Goal: Task Accomplishment & Management: Complete application form

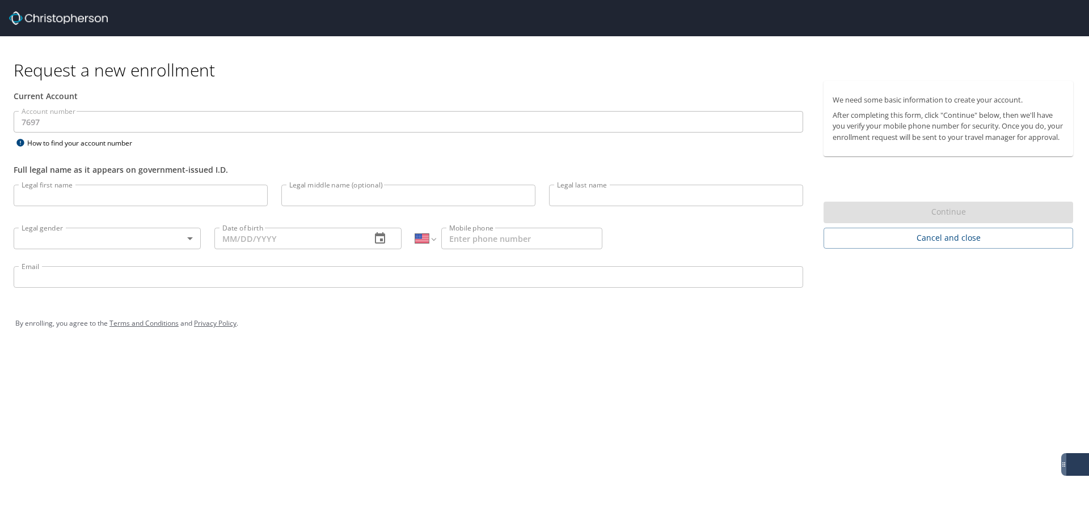
select select "US"
click at [197, 201] on input "Legal first name" at bounding box center [141, 196] width 254 height 22
type input "[PERSON_NAME]"
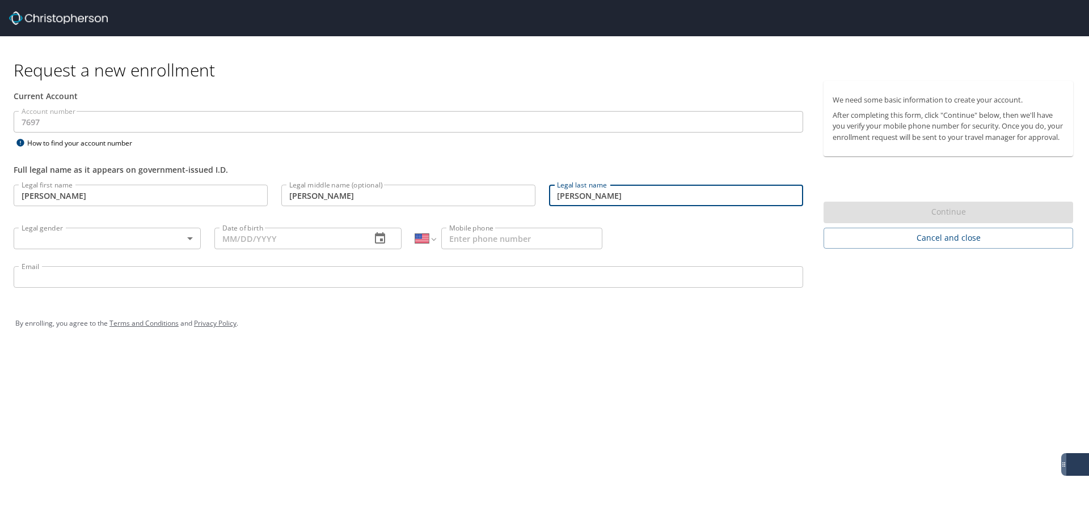
type input "[PERSON_NAME]"
click at [190, 234] on body "Request a new enrollment Current Account Account number 7697 Account number How…" at bounding box center [544, 258] width 1089 height 516
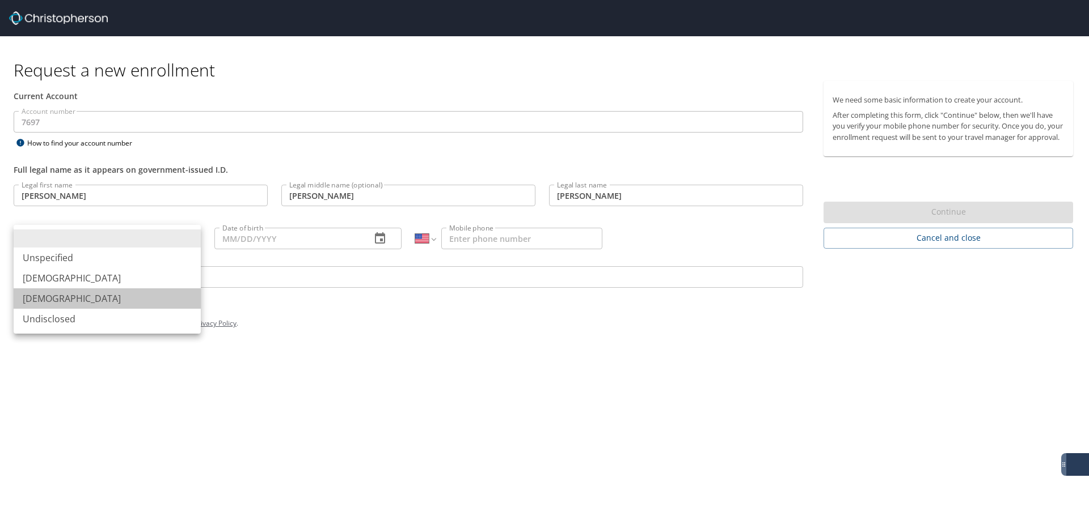
click at [79, 298] on li "[DEMOGRAPHIC_DATA]" at bounding box center [107, 299] width 187 height 20
type input "[DEMOGRAPHIC_DATA]"
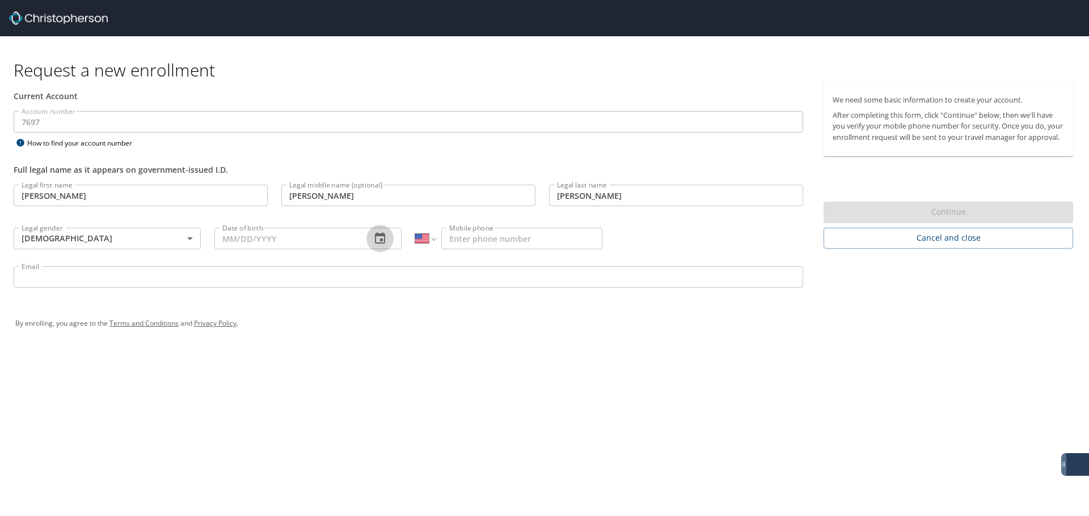
click at [374, 239] on icon "button" at bounding box center [380, 239] width 14 height 14
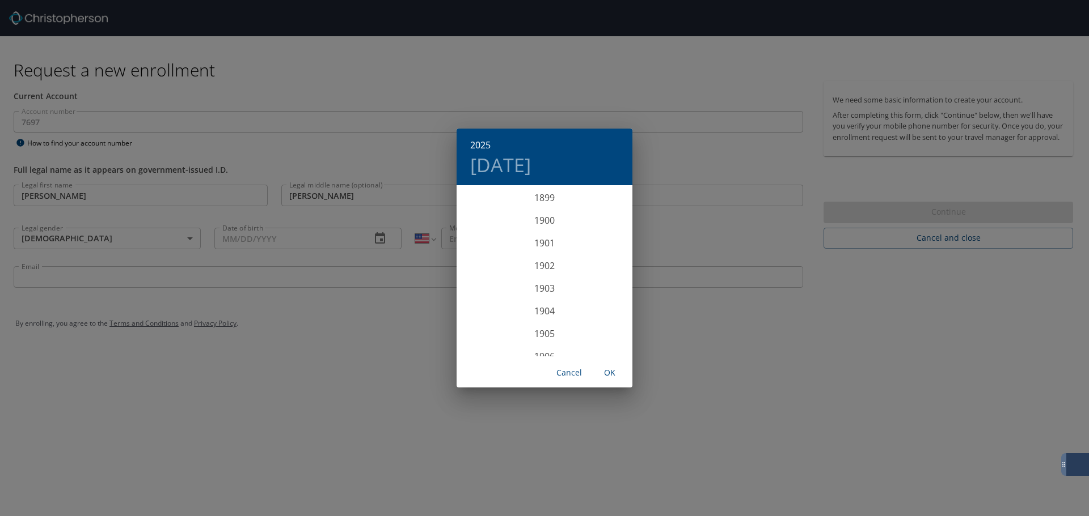
scroll to position [2789, 0]
click at [291, 240] on div "2025 [DATE] 1900 1901 1902 1903 1904 1905 1906 1907 1908 1909 1910 1911 1912 19…" at bounding box center [544, 258] width 1089 height 516
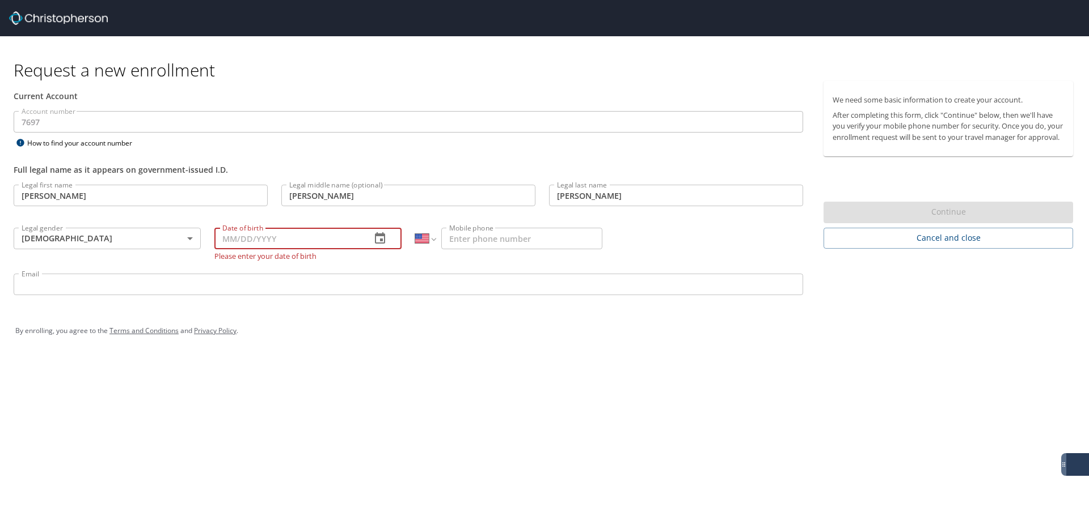
click at [255, 239] on input "Date of birth" at bounding box center [287, 239] width 147 height 22
type input "[DATE]"
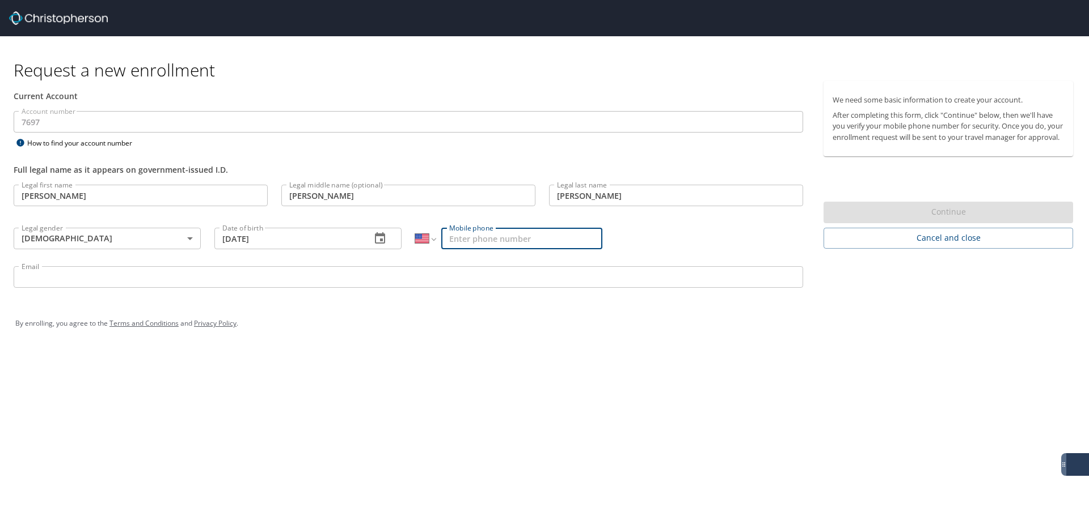
click at [460, 239] on input "Mobile phone" at bounding box center [521, 239] width 161 height 22
type input "[PHONE_NUMBER]"
click at [530, 358] on div "Request a new enrollment Current Account Account number 7697 Account number How…" at bounding box center [544, 258] width 1089 height 516
click at [96, 275] on input "Email" at bounding box center [408, 277] width 789 height 22
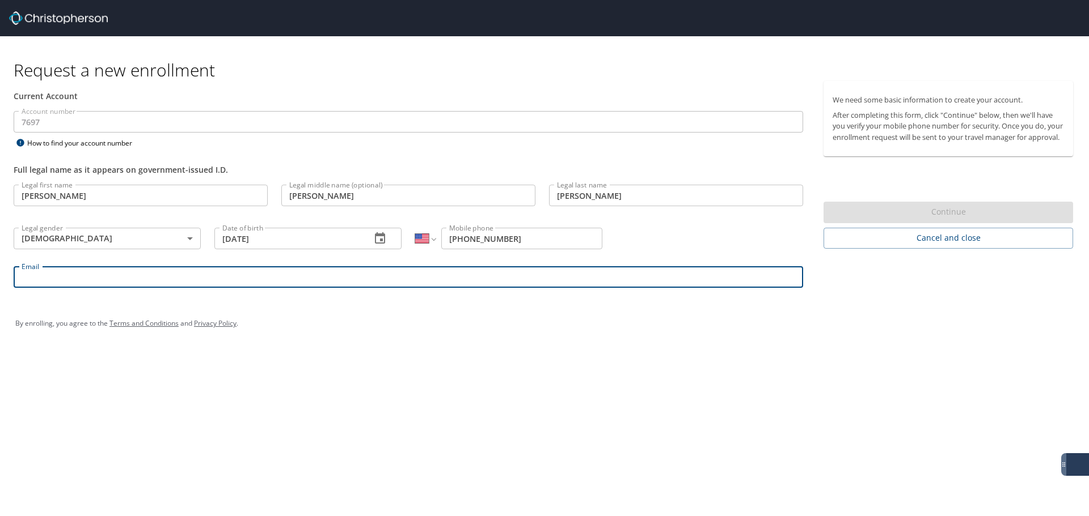
type input "[PERSON_NAME][EMAIL_ADDRESS][PERSON_NAME][DOMAIN_NAME]"
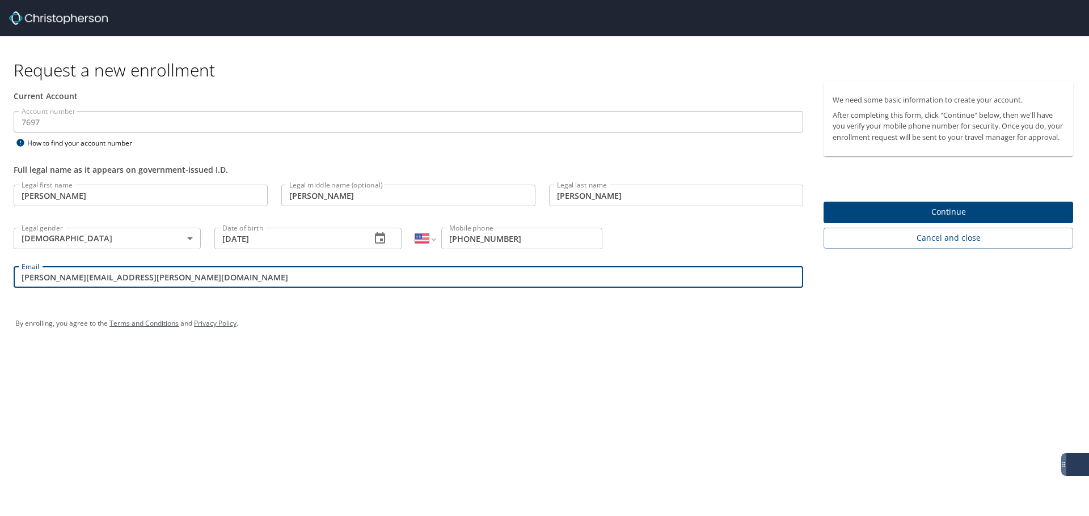
click at [376, 360] on div "Request a new enrollment Current Account Account number 7697 Account number How…" at bounding box center [544, 258] width 1089 height 516
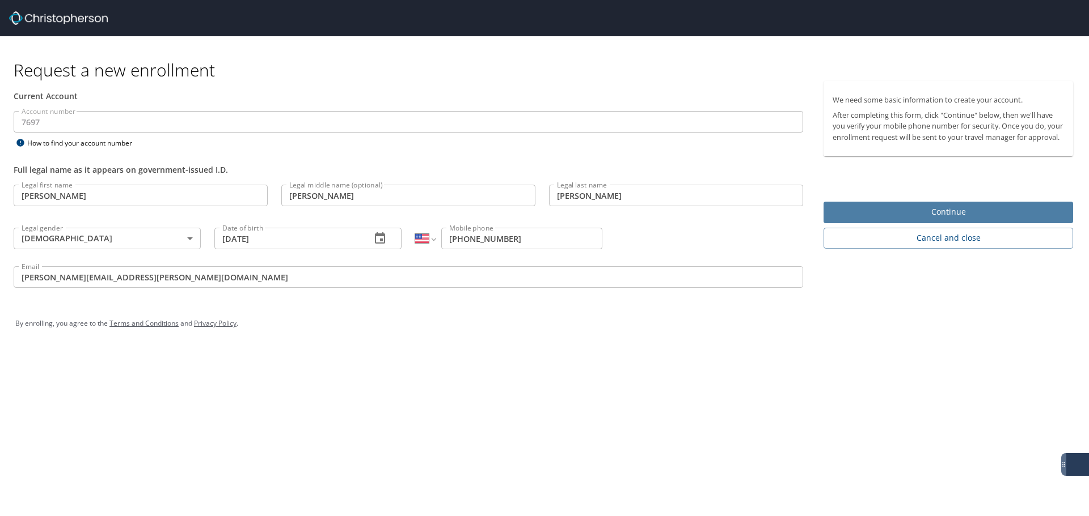
click at [857, 218] on span "Continue" at bounding box center [947, 212] width 231 height 14
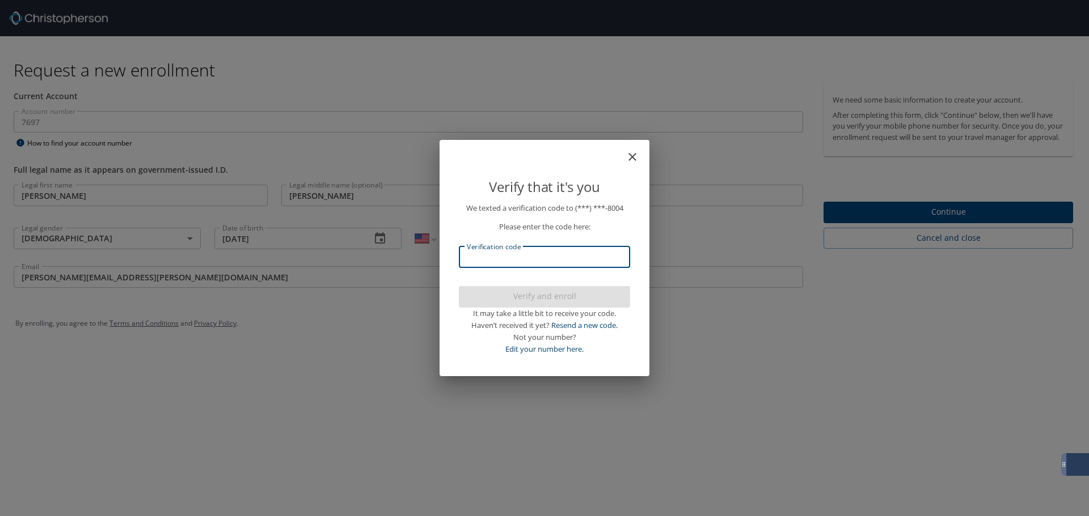
click at [481, 257] on input "Verification code" at bounding box center [544, 258] width 171 height 22
type input "155352"
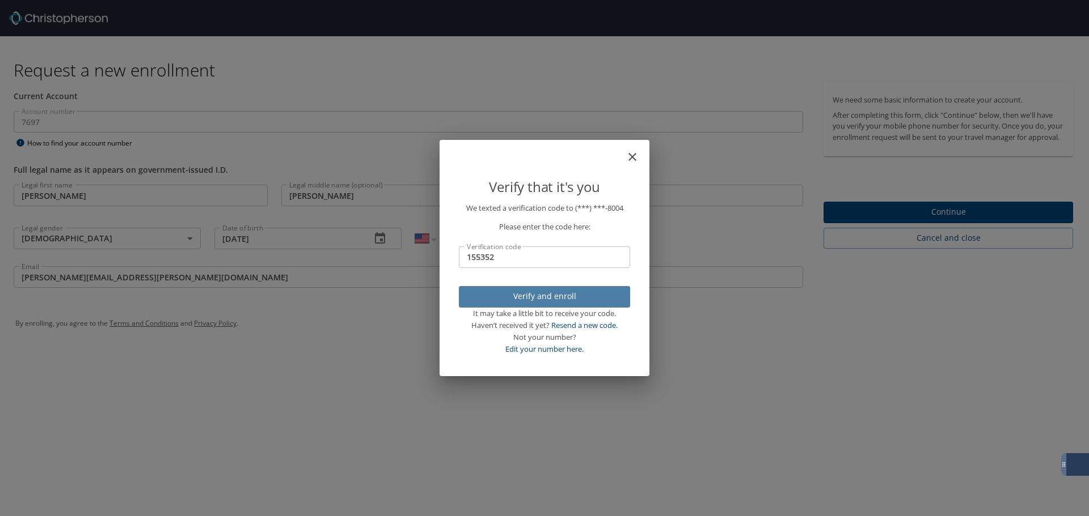
click at [501, 294] on span "Verify and enroll" at bounding box center [544, 297] width 153 height 14
